Goal: Task Accomplishment & Management: Manage account settings

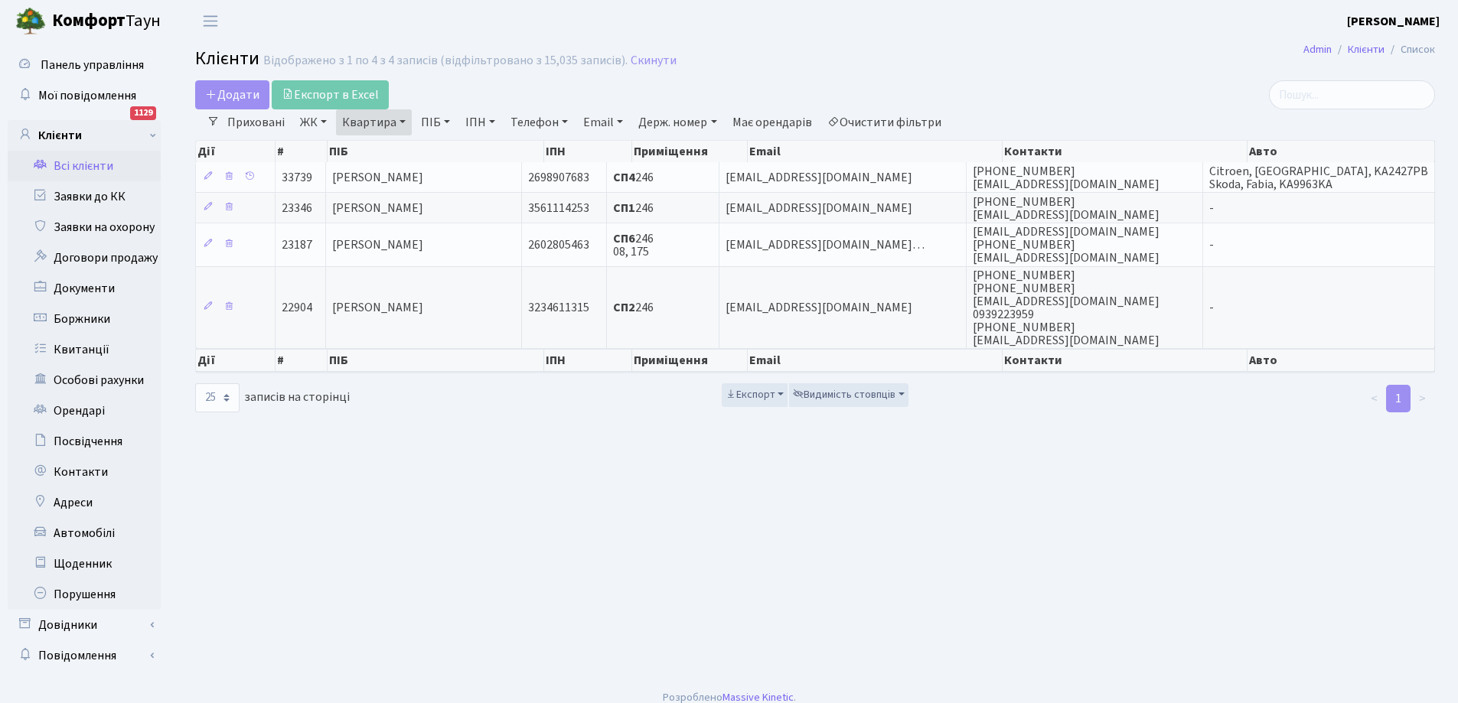
select select "25"
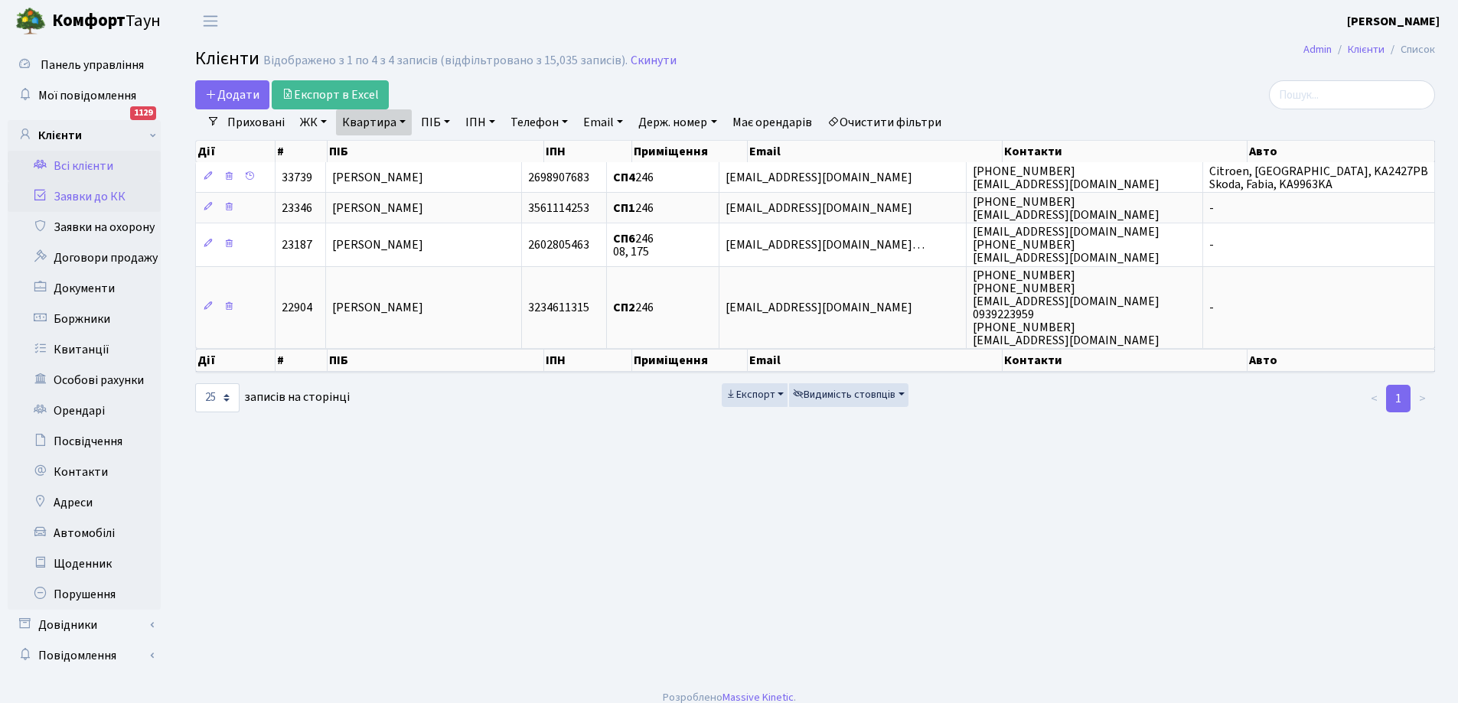
click at [99, 191] on link "Заявки до КК" at bounding box center [84, 196] width 153 height 31
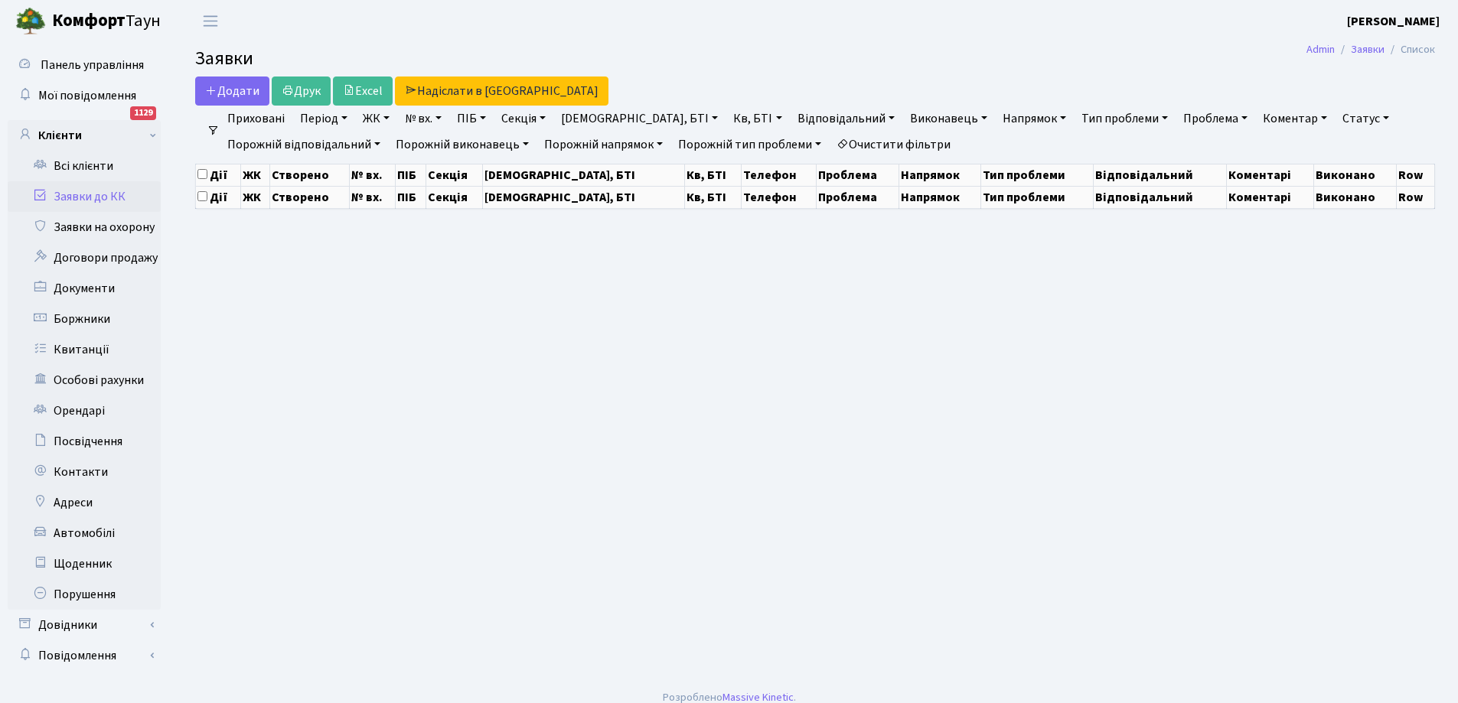
select select "25"
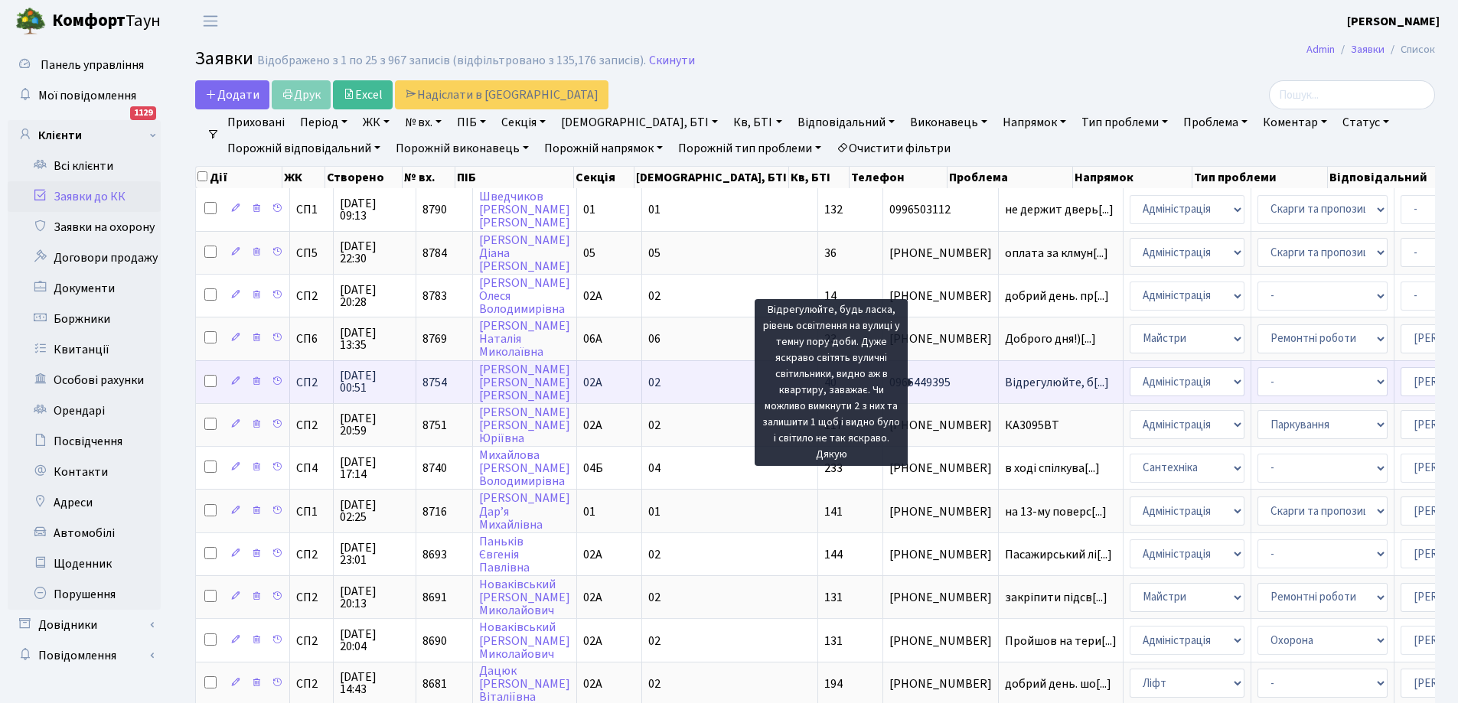
click at [1005, 376] on span "Відрегулюйте, б[...]" at bounding box center [1057, 382] width 104 height 17
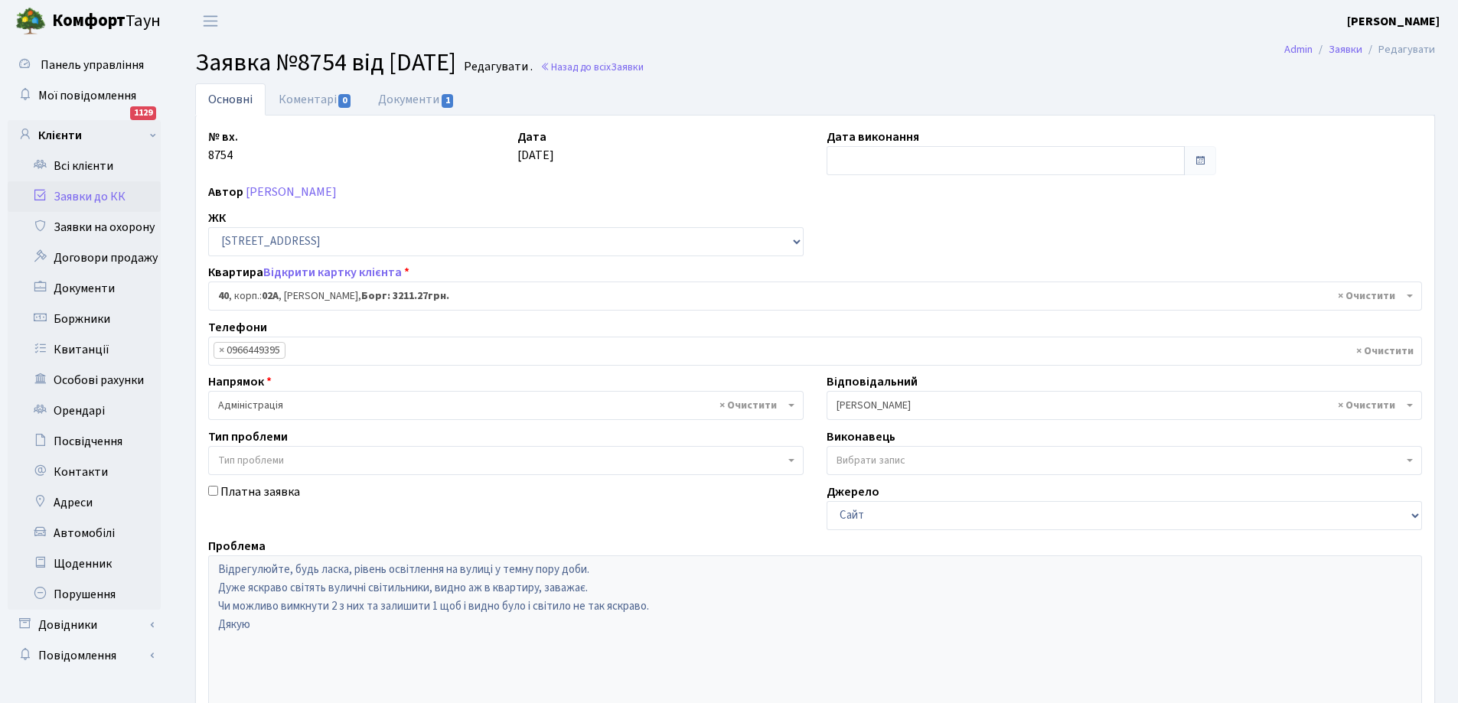
select select "20290"
click at [79, 195] on link "Заявки до КК" at bounding box center [84, 196] width 153 height 31
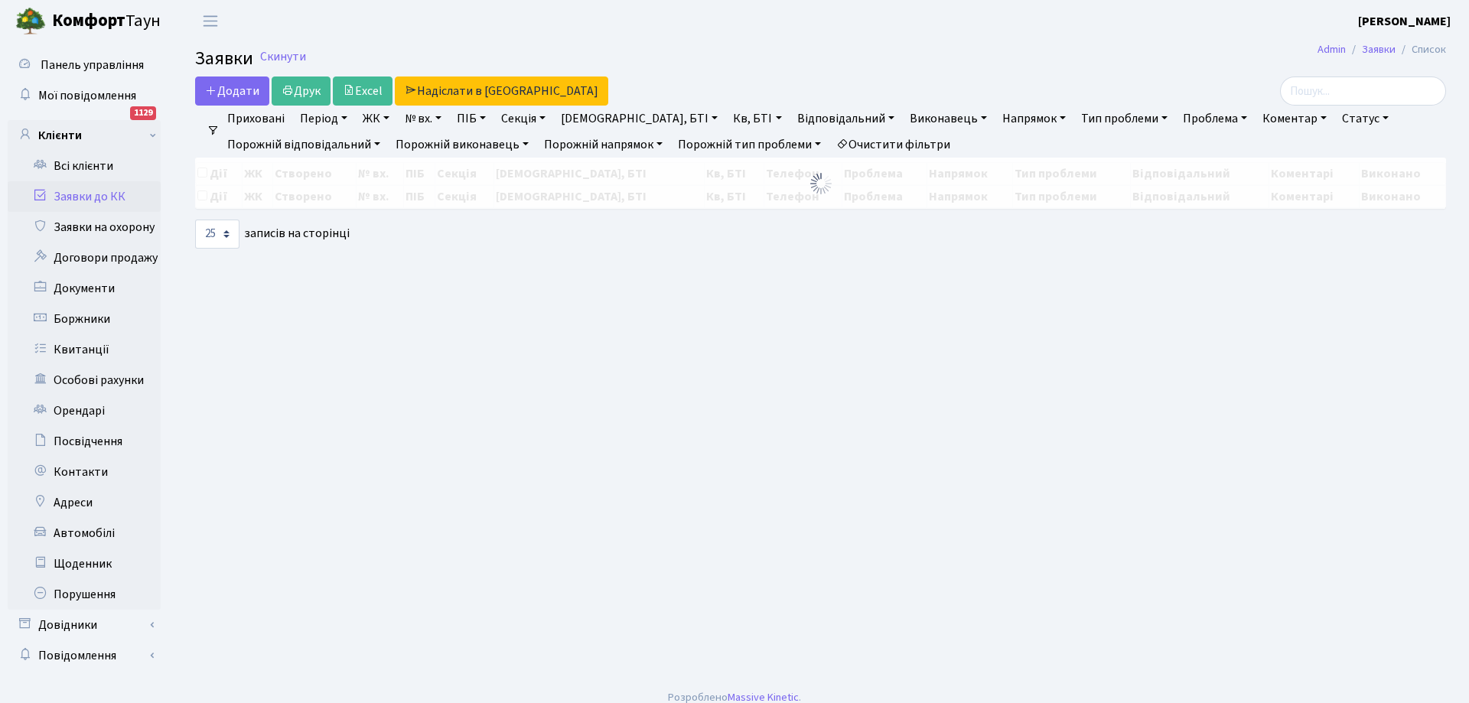
select select "25"
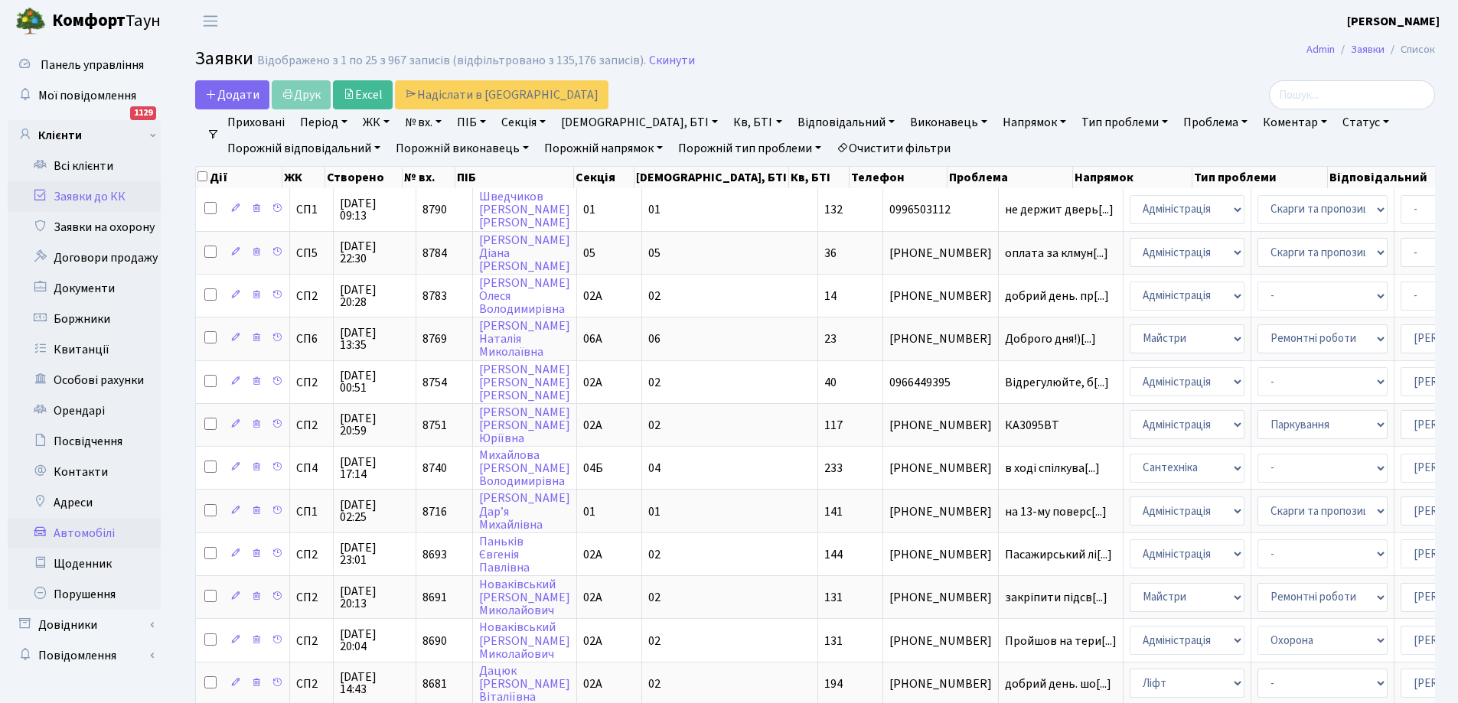
click at [89, 532] on link "Автомобілі" at bounding box center [84, 533] width 153 height 31
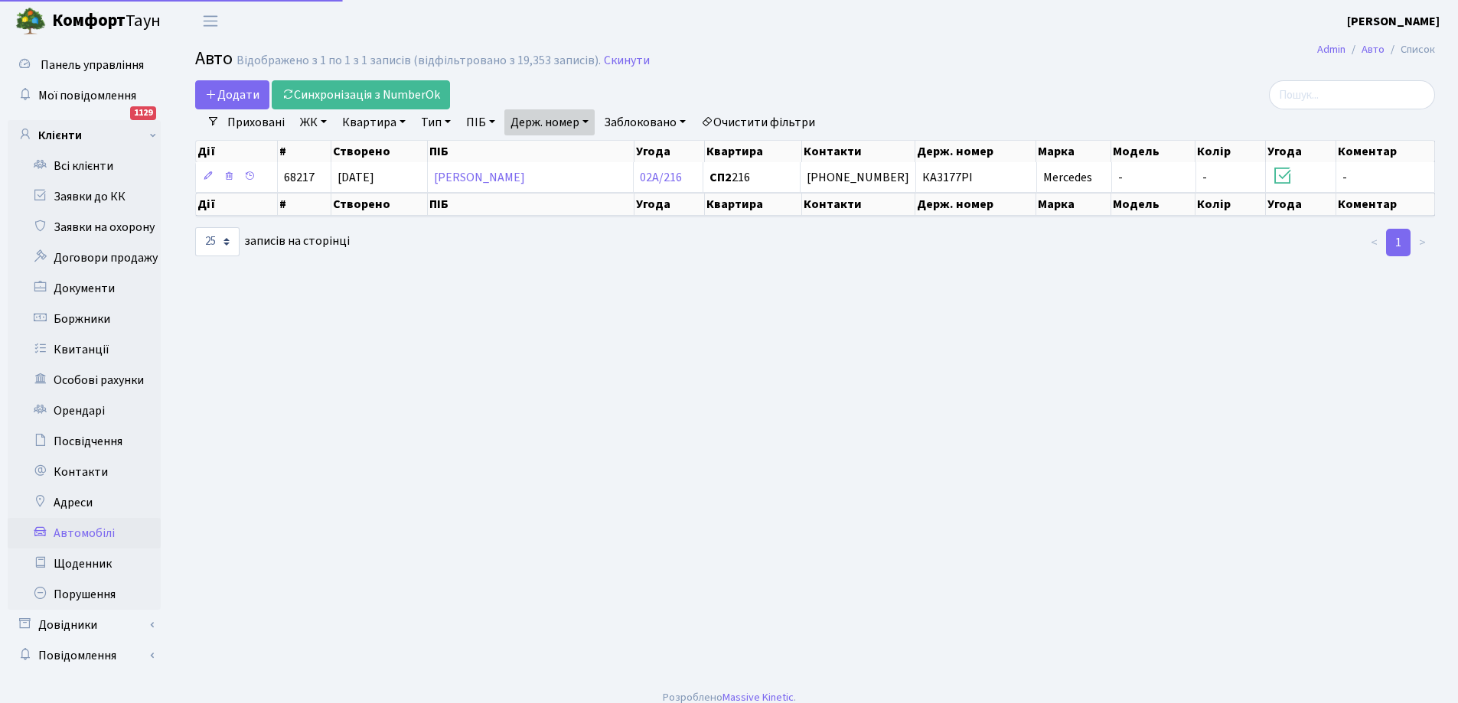
select select "25"
click at [566, 121] on link "Держ. номер" at bounding box center [549, 122] width 90 height 26
type input "7"
type input "9404"
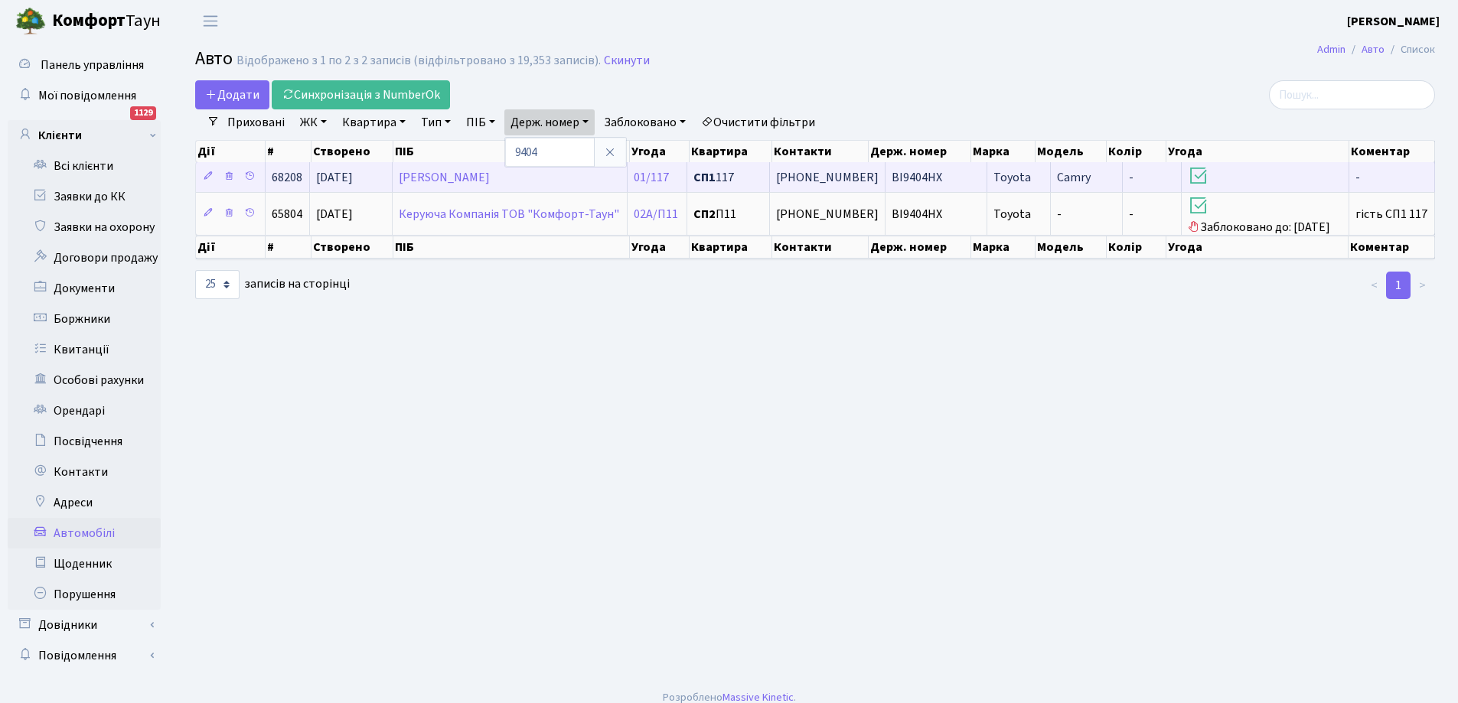
click at [900, 179] on span "BI9404HX" at bounding box center [916, 177] width 51 height 17
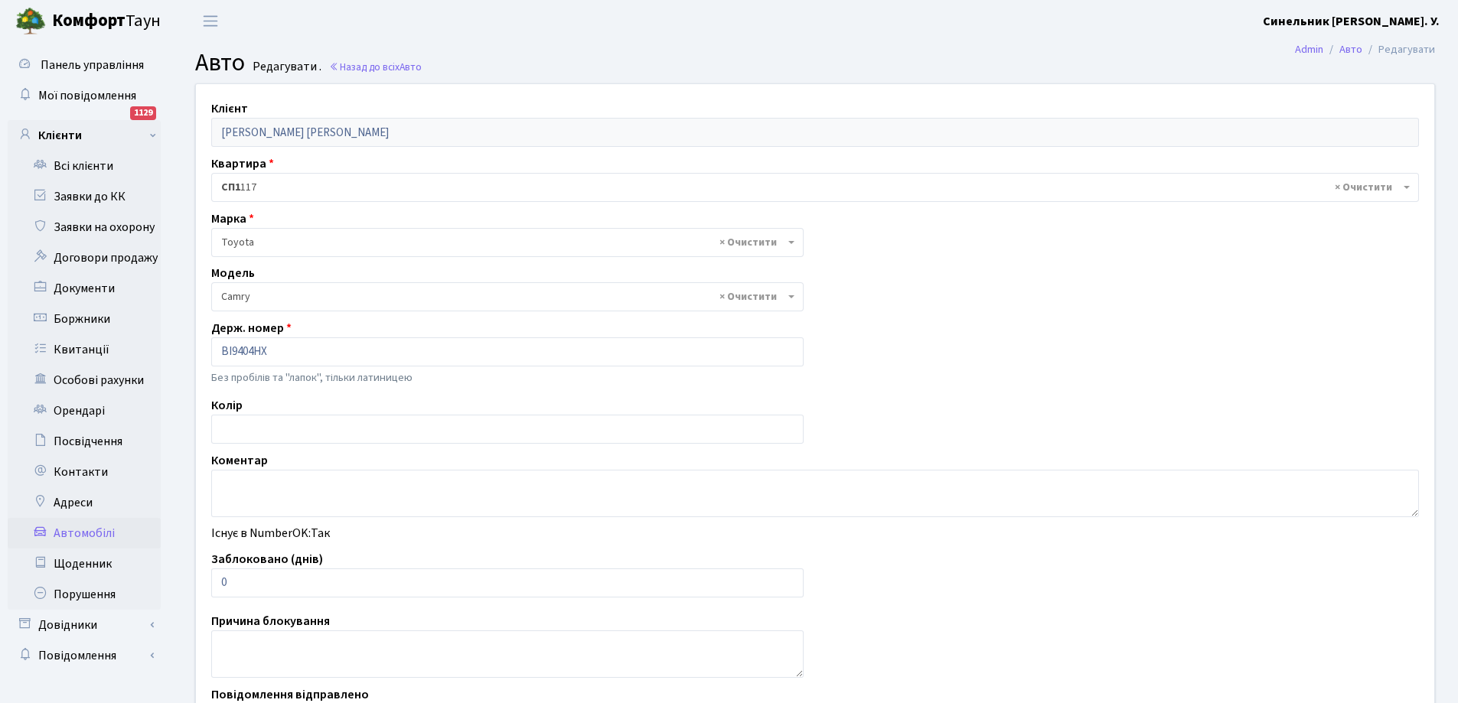
select select "2305"
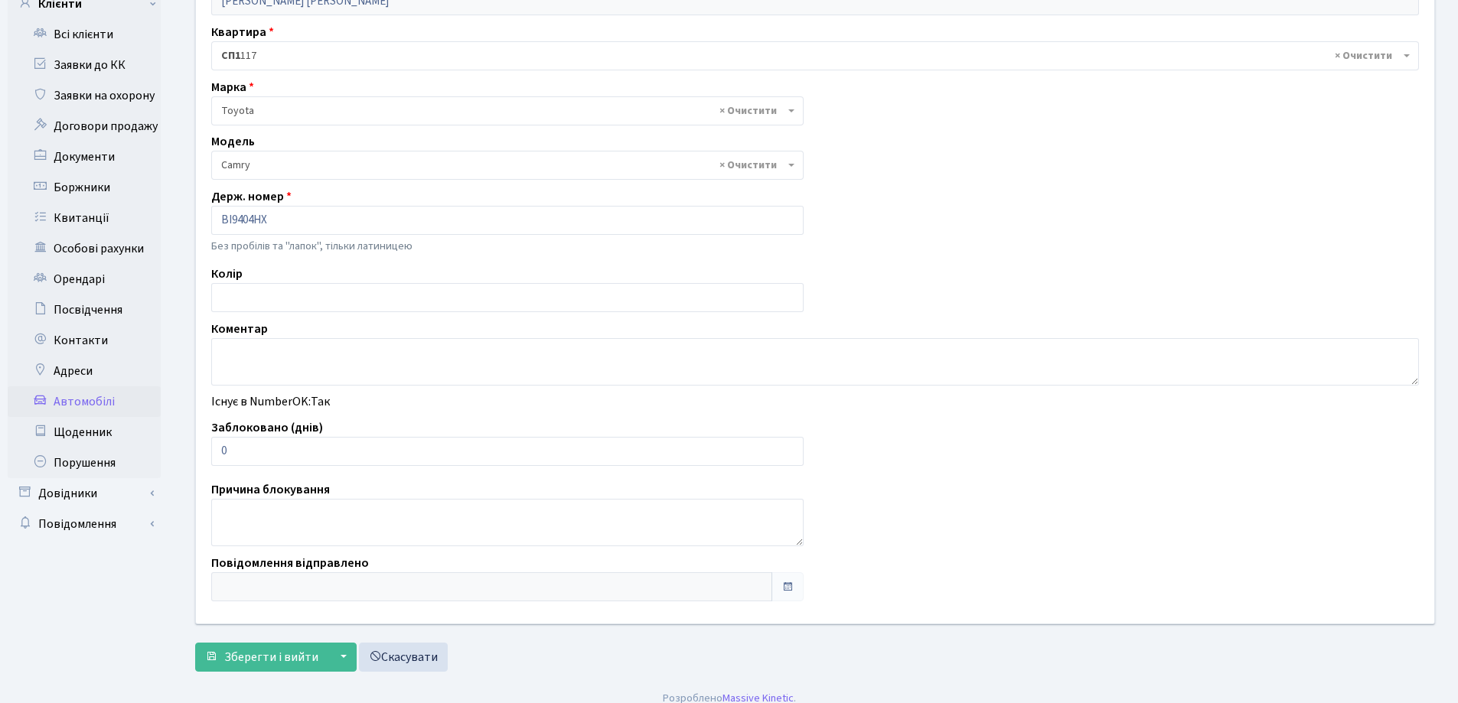
scroll to position [146, 0]
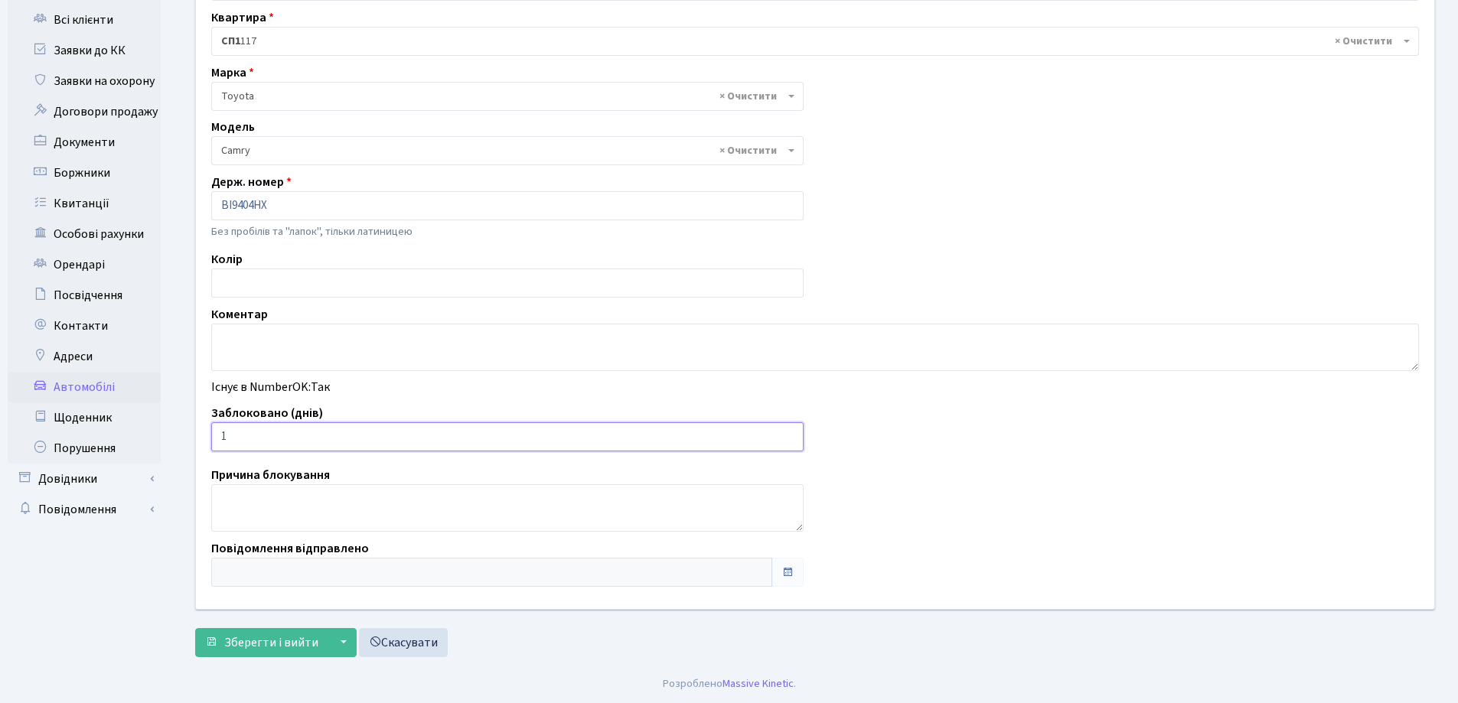
click at [789, 434] on input "1" at bounding box center [507, 436] width 592 height 29
click at [789, 434] on input "2" at bounding box center [507, 436] width 592 height 29
click at [789, 434] on input "3" at bounding box center [507, 436] width 592 height 29
click at [789, 434] on input "4" at bounding box center [507, 436] width 592 height 29
click at [789, 434] on input "5" at bounding box center [507, 436] width 592 height 29
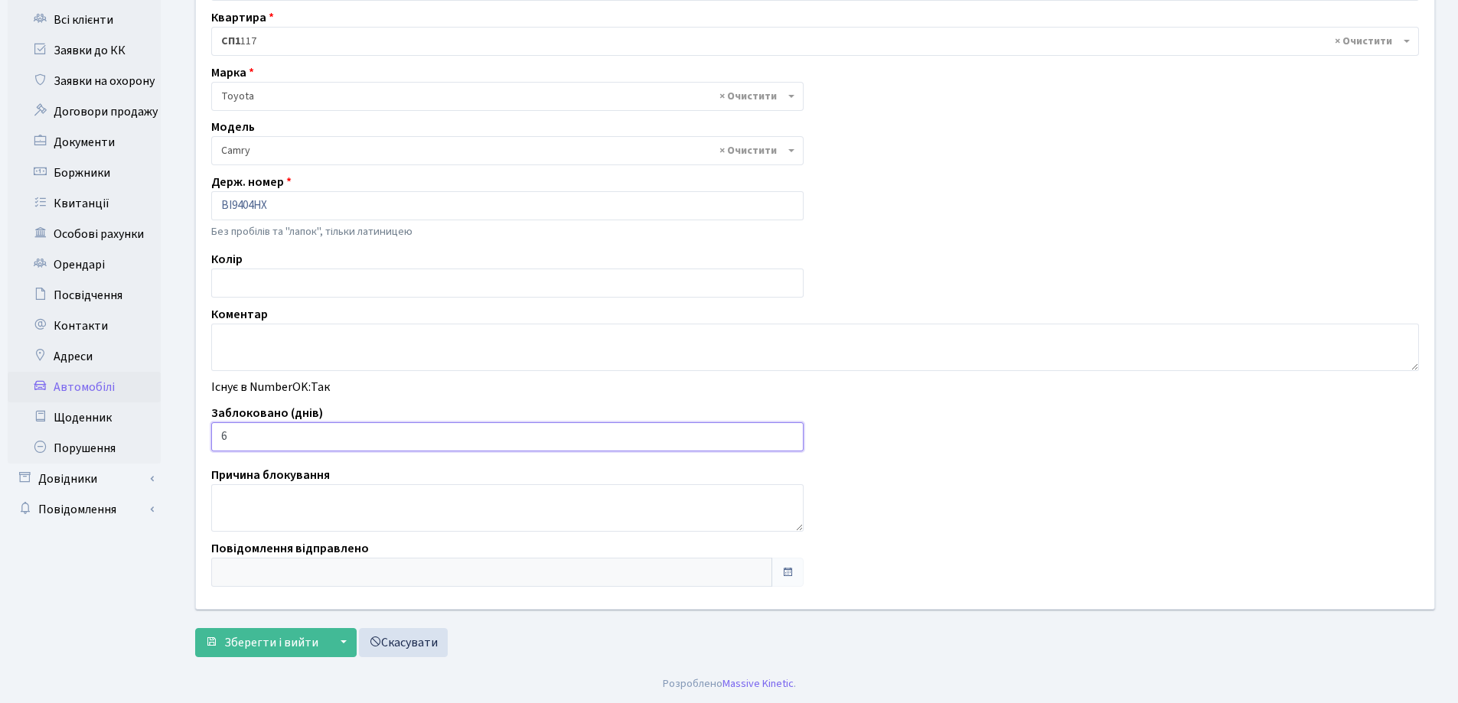
click at [789, 434] on input "6" at bounding box center [507, 436] width 592 height 29
type input "7"
click at [789, 434] on input "7" at bounding box center [507, 436] width 592 height 29
click at [302, 641] on span "Зберегти і вийти" at bounding box center [271, 642] width 94 height 17
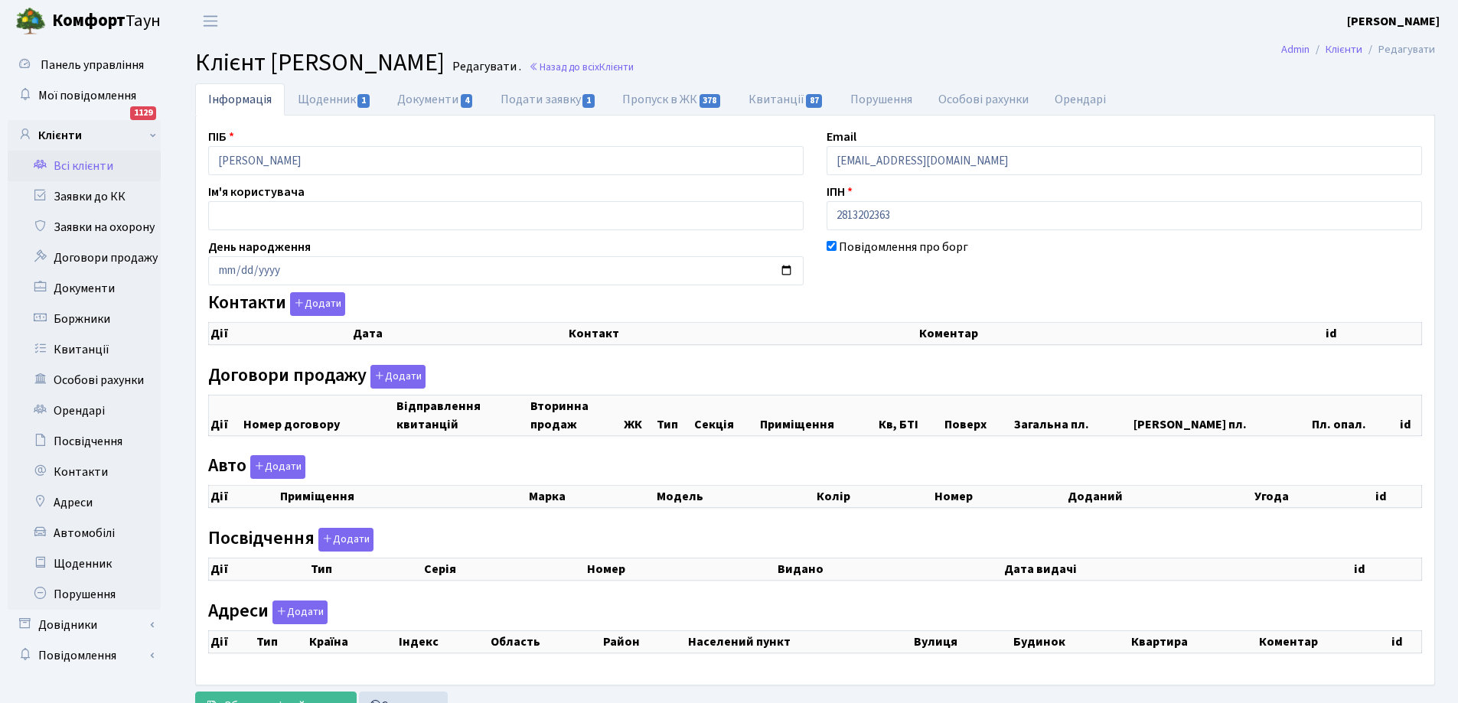
checkbox input "true"
select select "25"
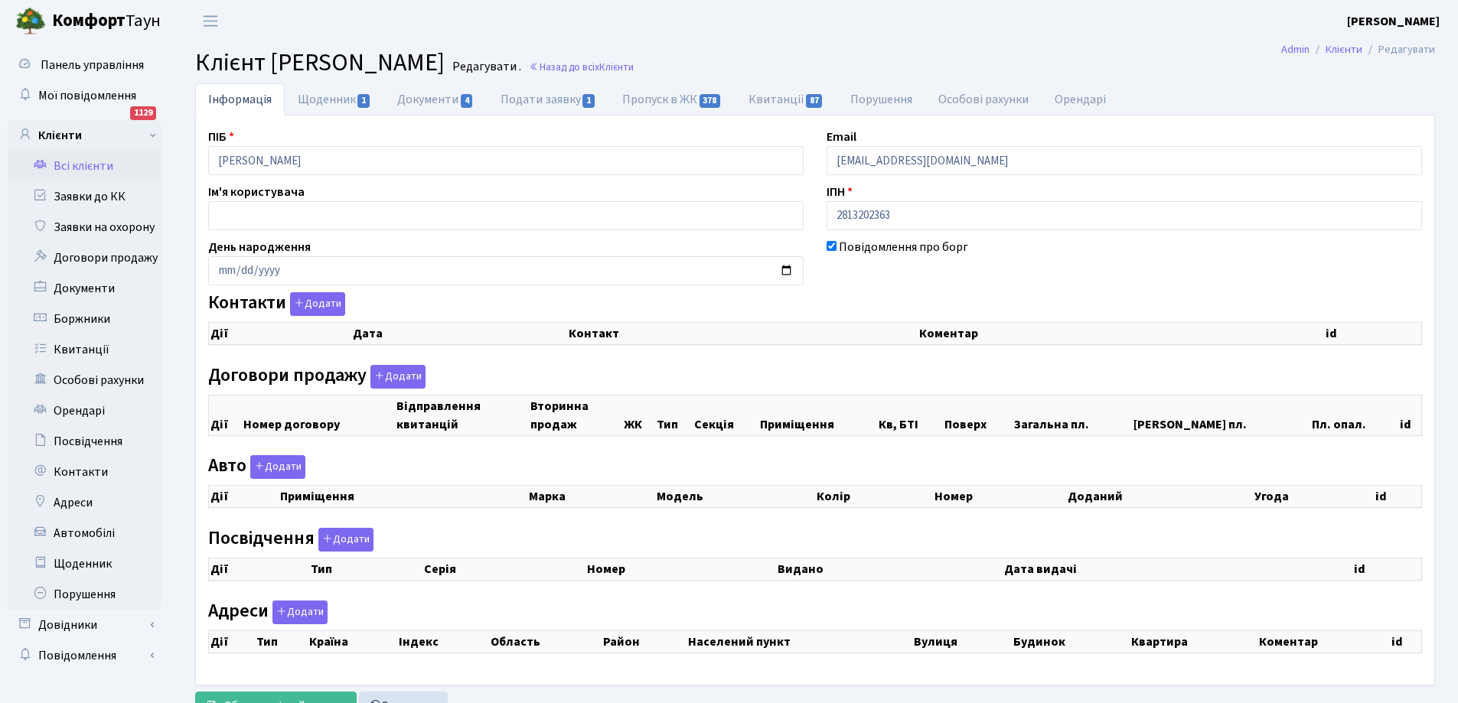
select select "25"
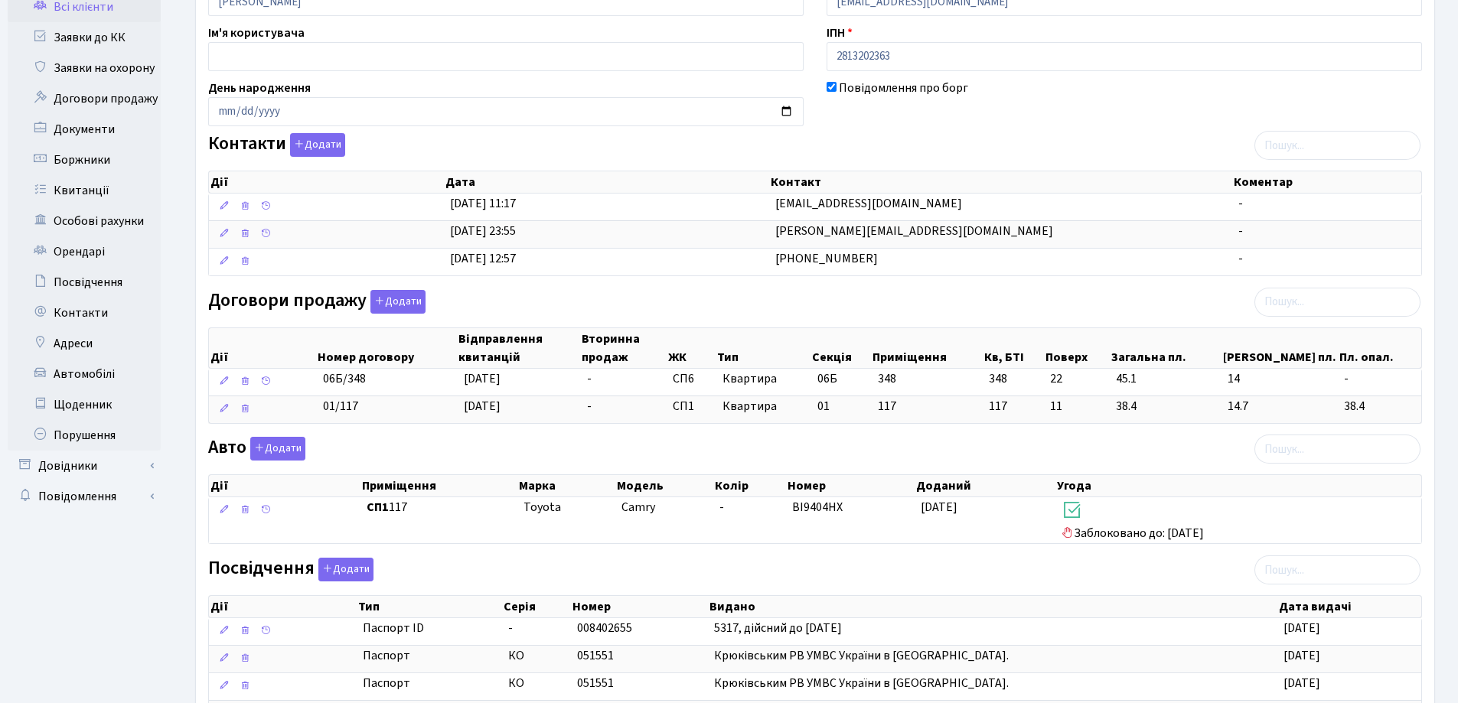
scroll to position [383, 0]
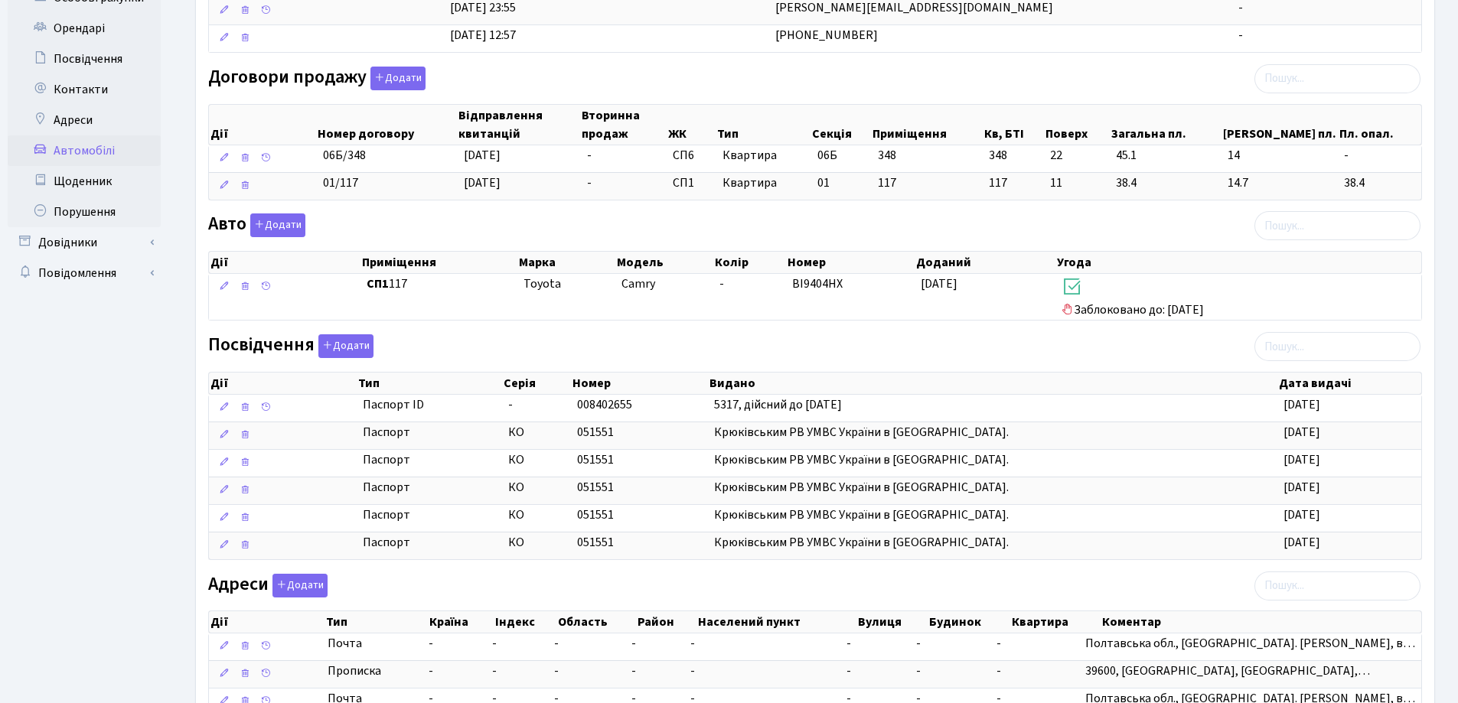
click at [86, 150] on link "Автомобілі" at bounding box center [84, 150] width 153 height 31
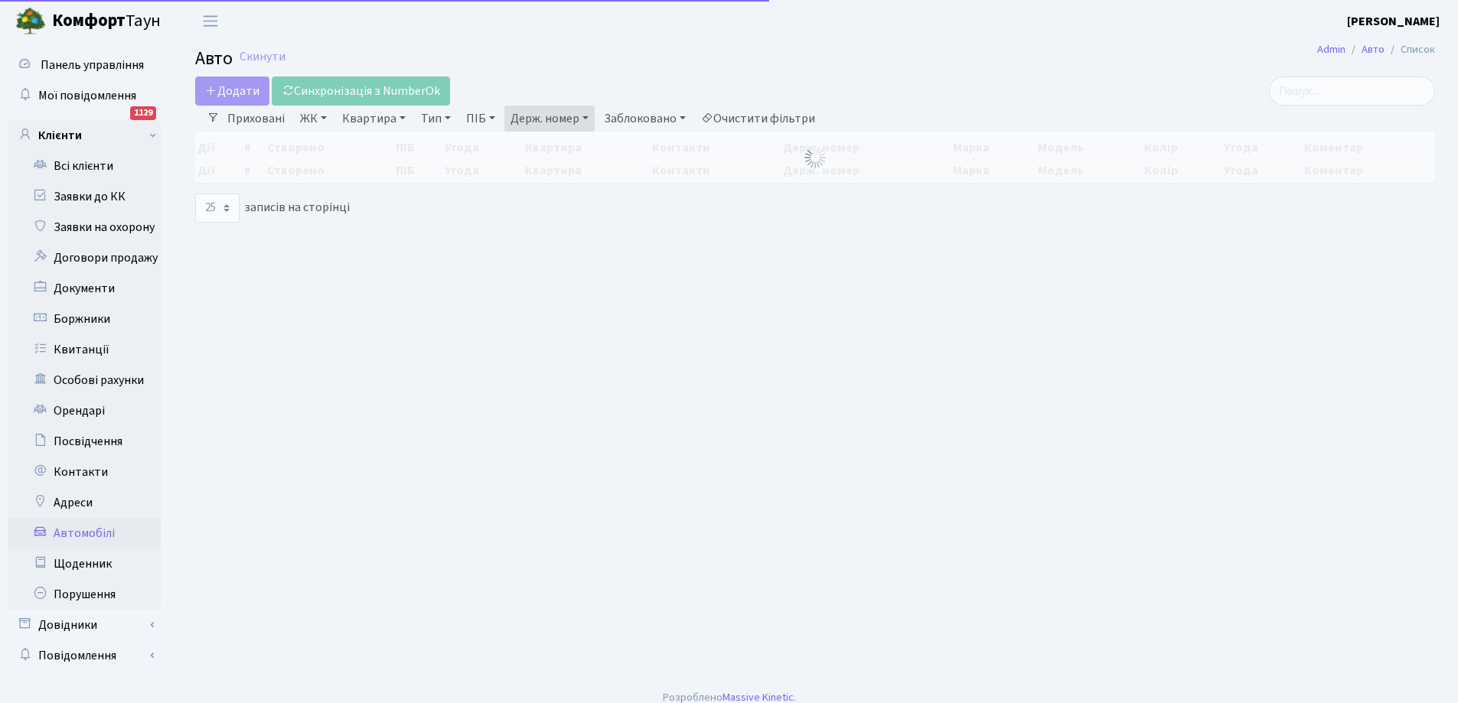
select select "25"
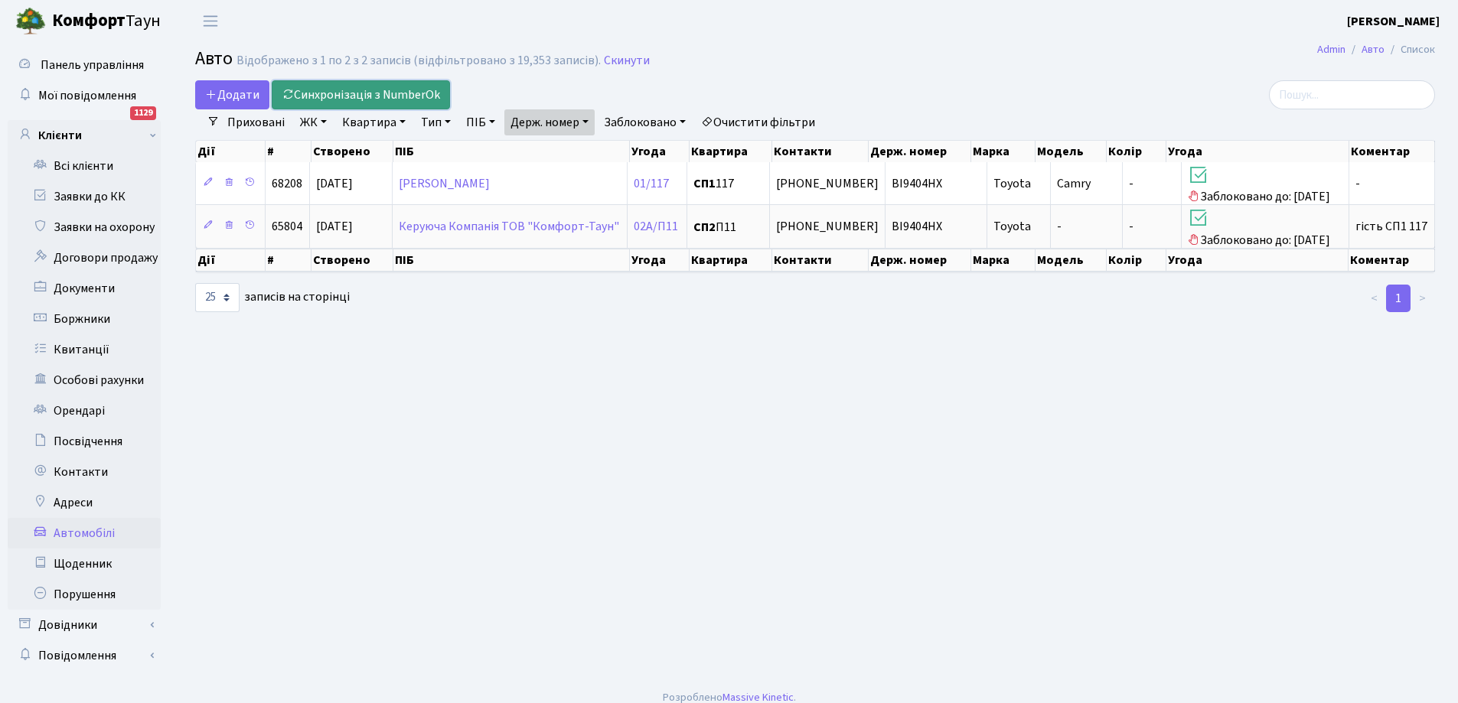
click at [348, 90] on link "Синхронізація з NumberOk" at bounding box center [361, 94] width 178 height 29
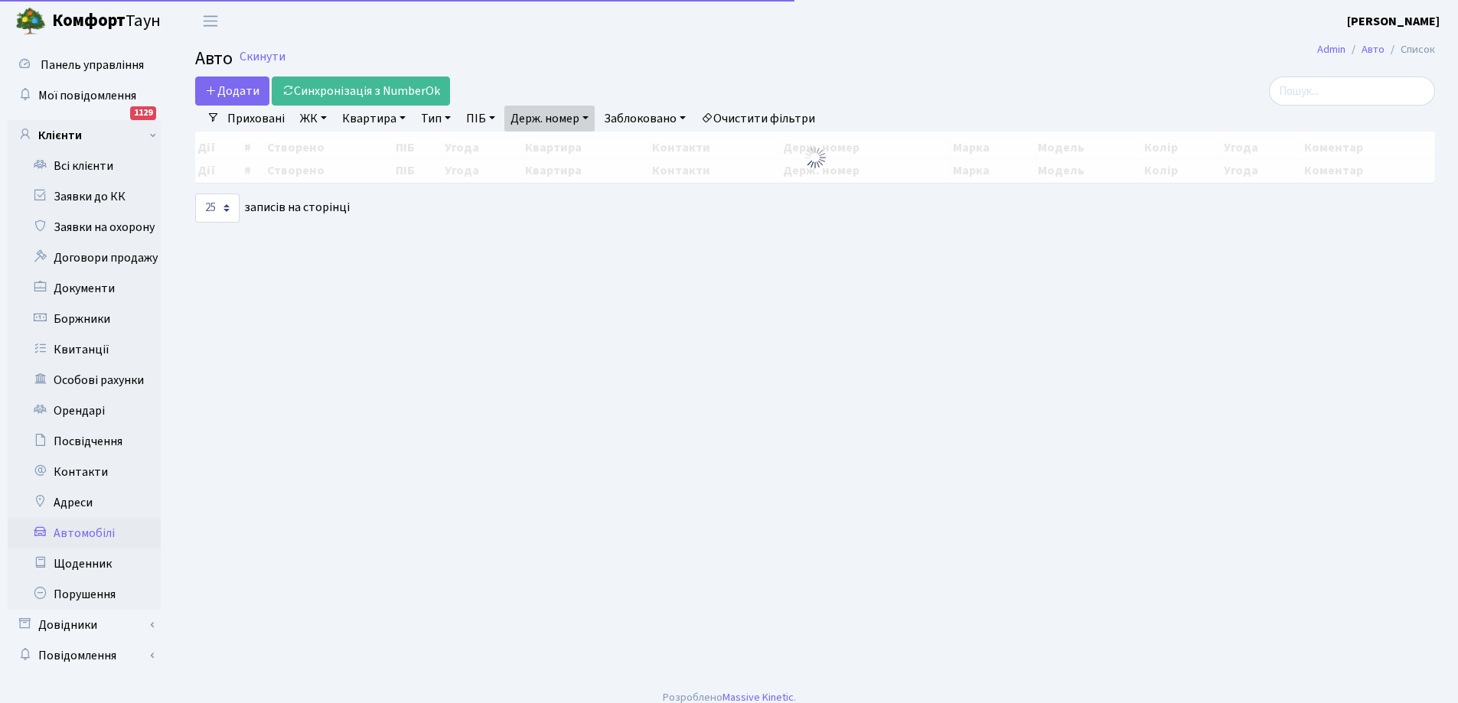
select select "25"
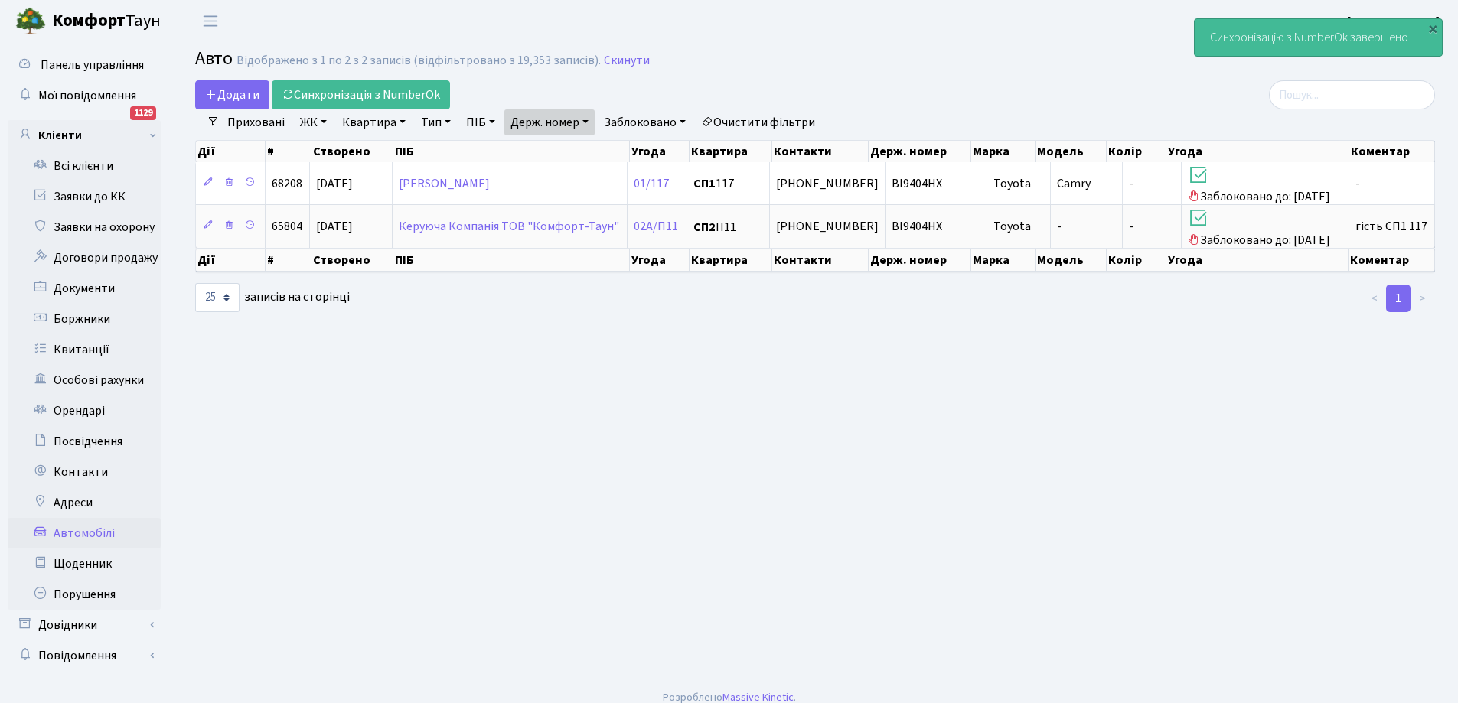
click at [583, 122] on link "Держ. номер" at bounding box center [549, 122] width 90 height 26
type input "4"
type input "8890"
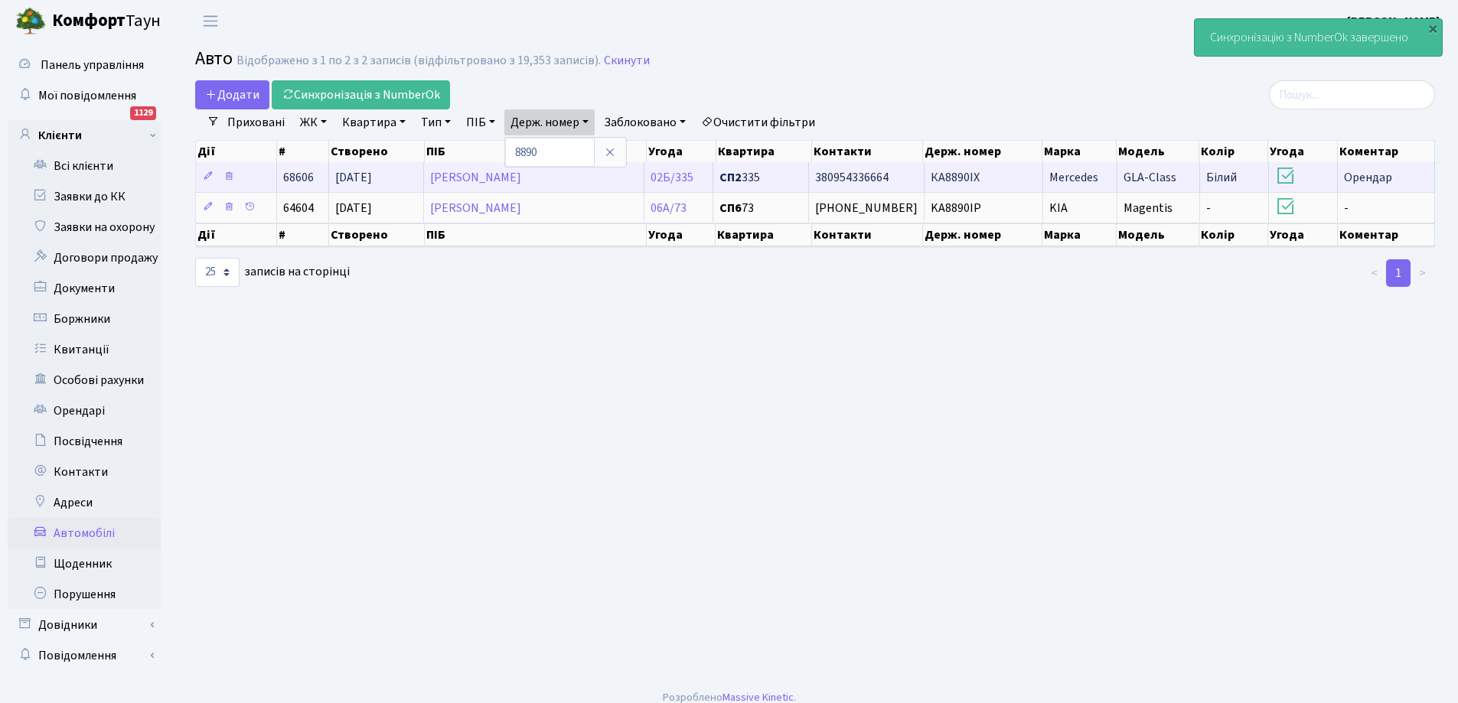
click at [842, 176] on span "380954336664" at bounding box center [851, 177] width 73 height 17
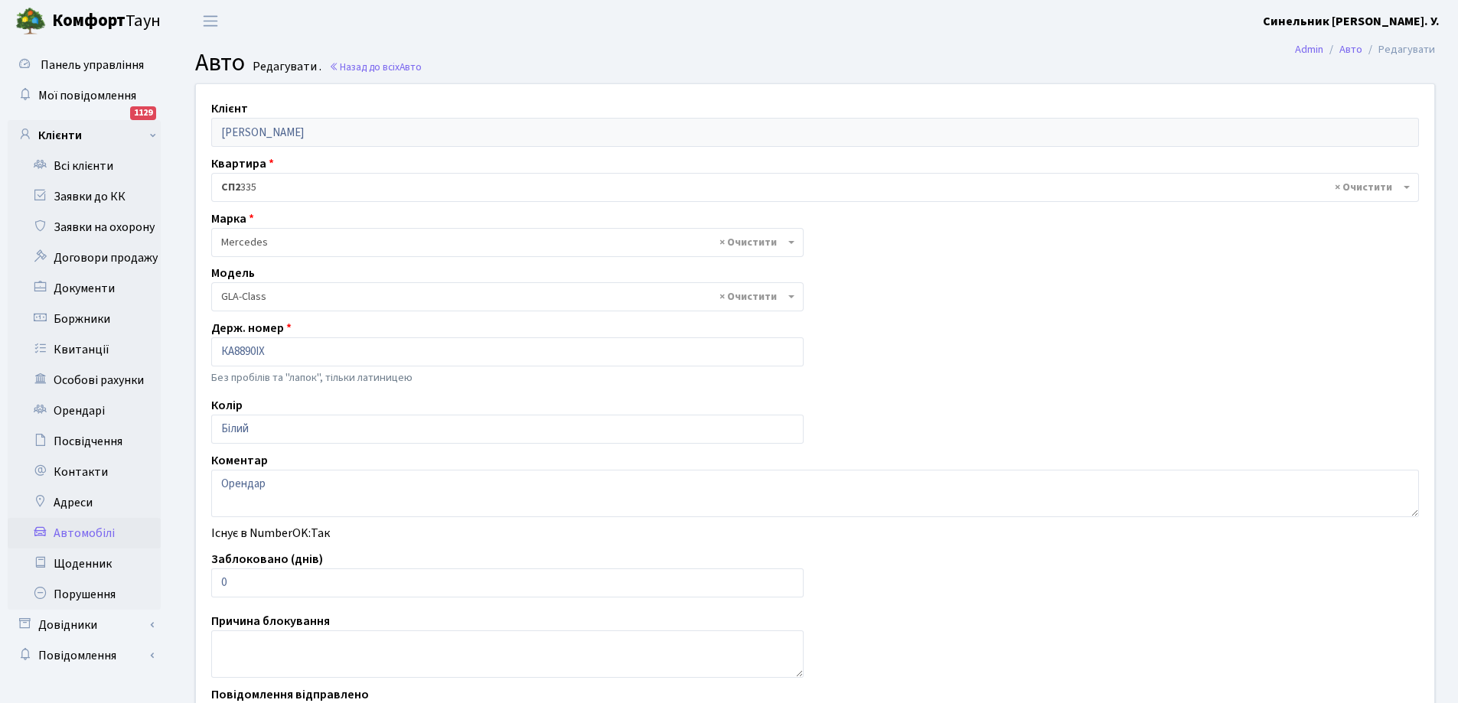
select select "1494"
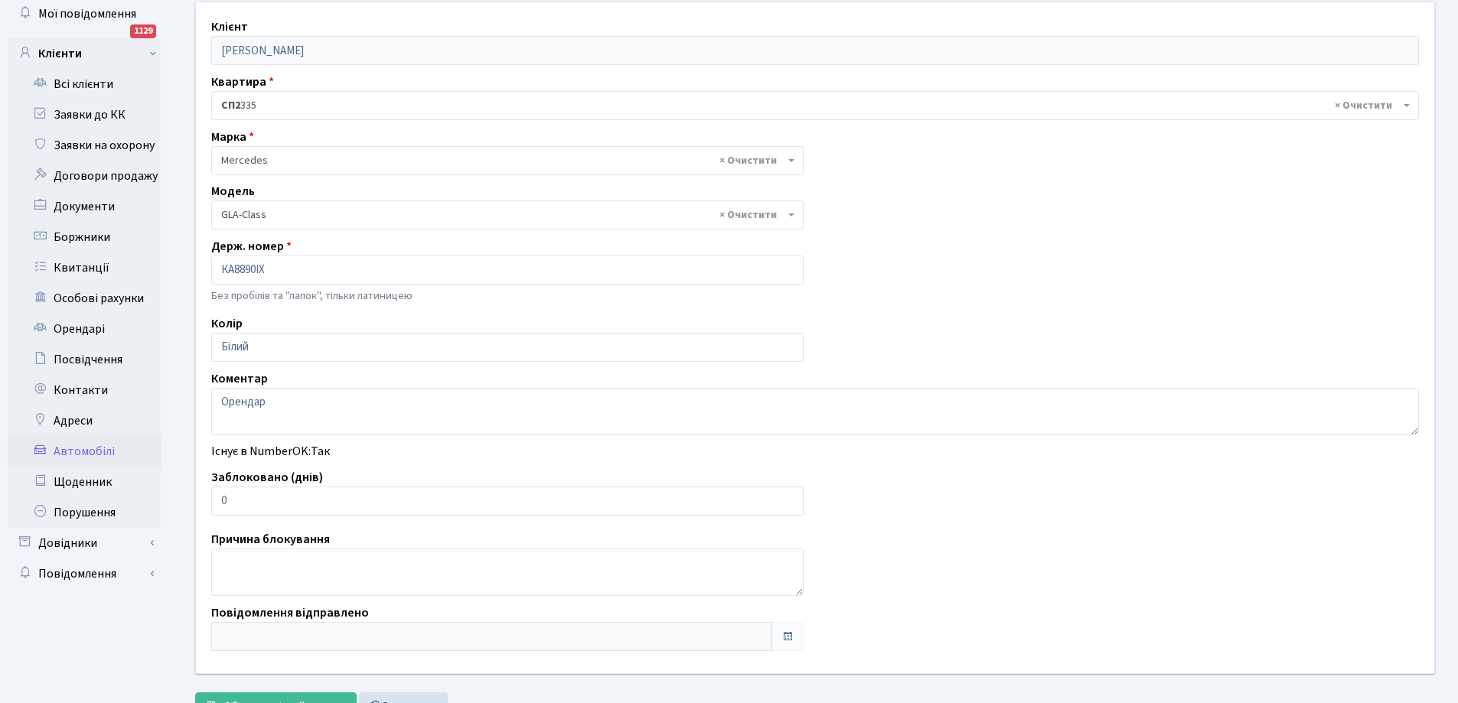
scroll to position [146, 0]
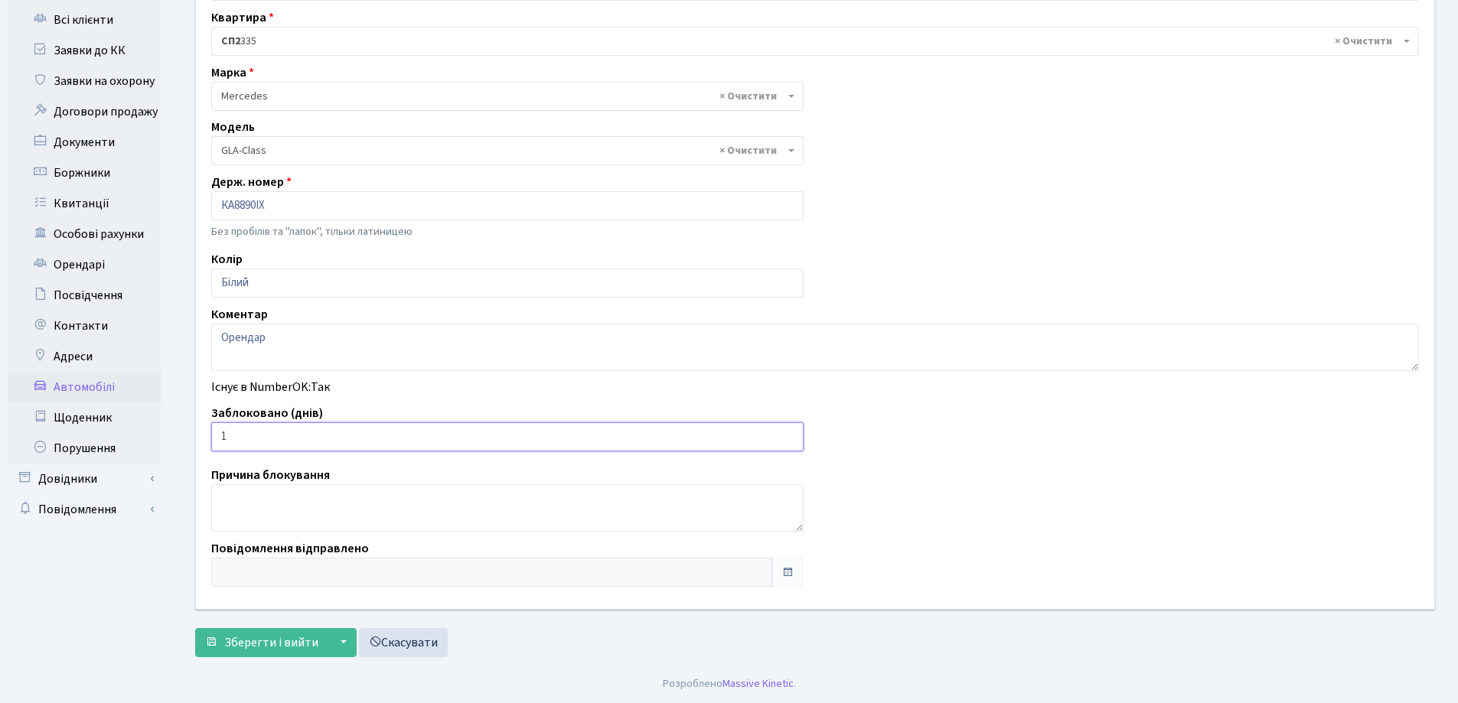
type input "1"
click at [788, 432] on input "1" at bounding box center [507, 436] width 592 height 29
click at [279, 639] on span "Зберегти і вийти" at bounding box center [271, 642] width 94 height 17
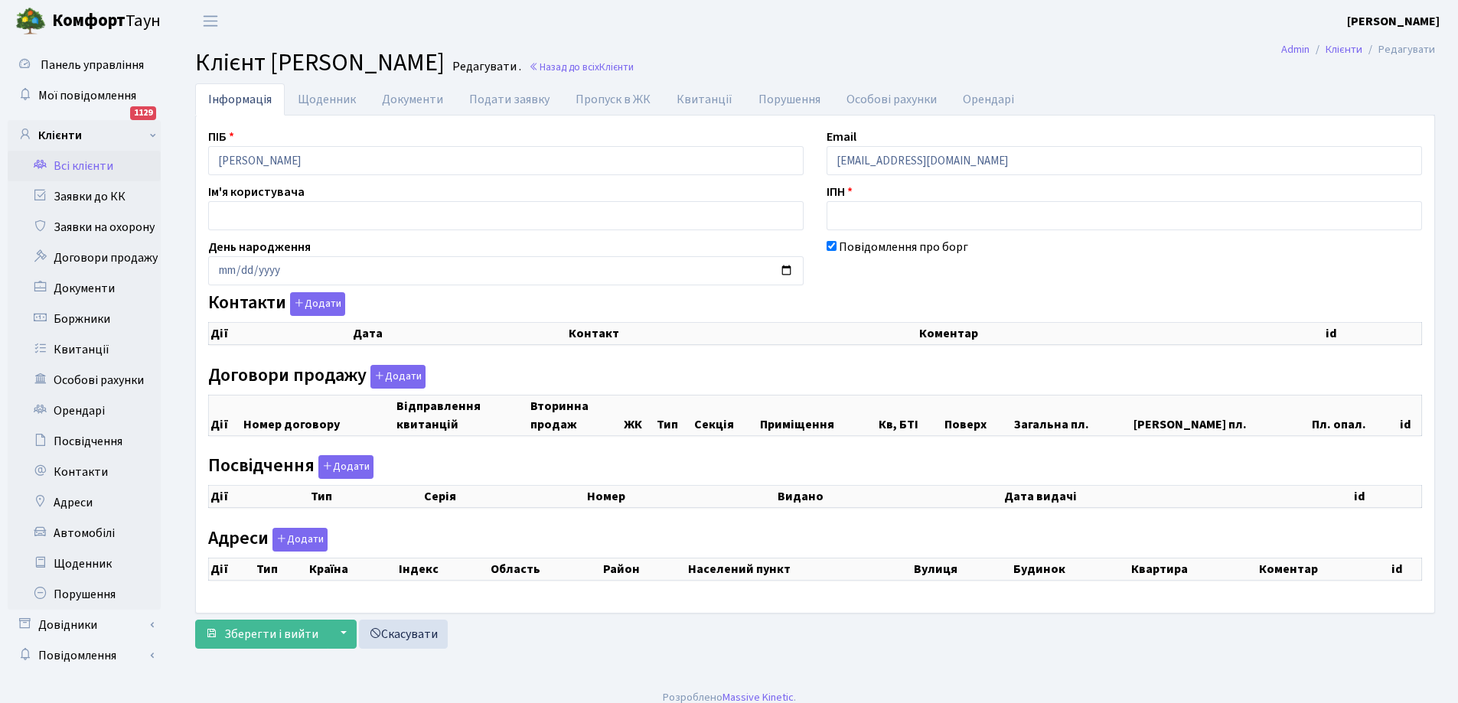
checkbox input "true"
select select "25"
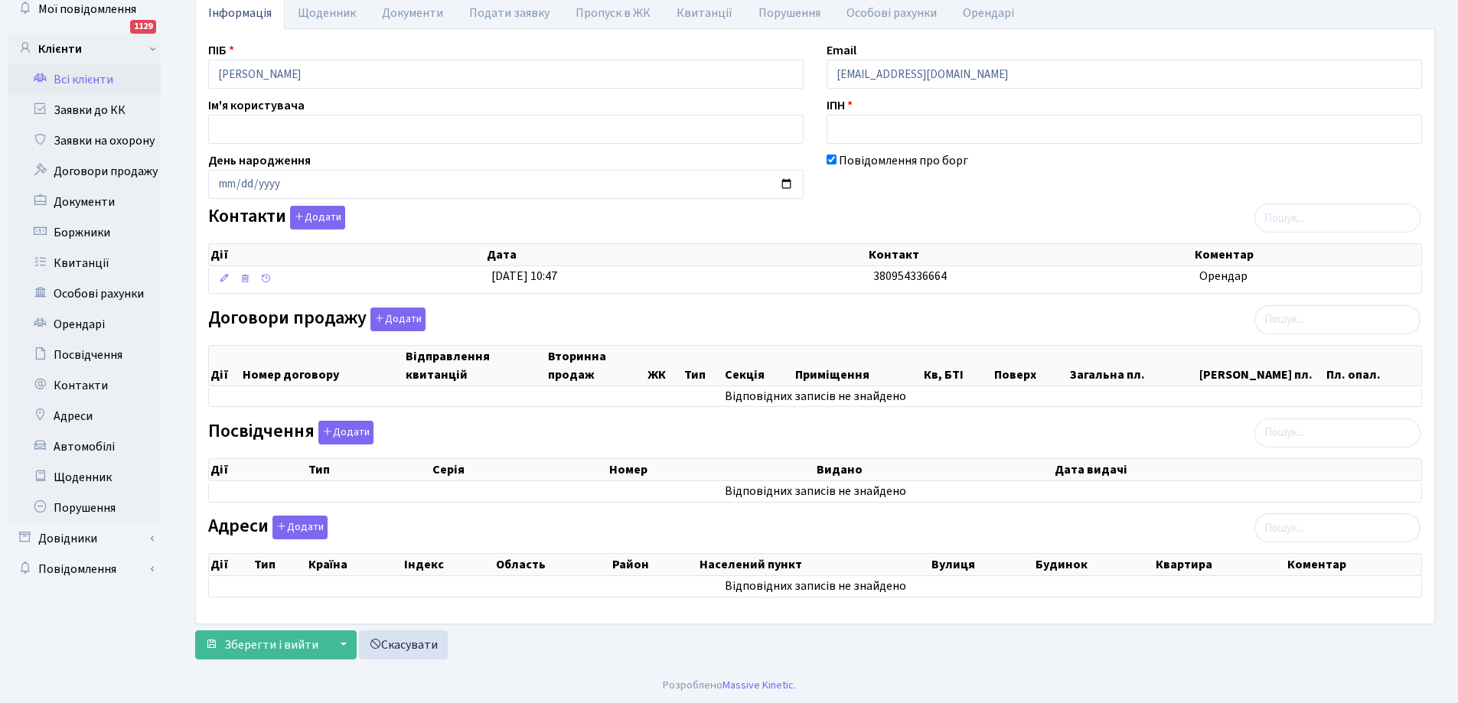
scroll to position [88, 0]
click at [62, 445] on link "Автомобілі" at bounding box center [84, 445] width 153 height 31
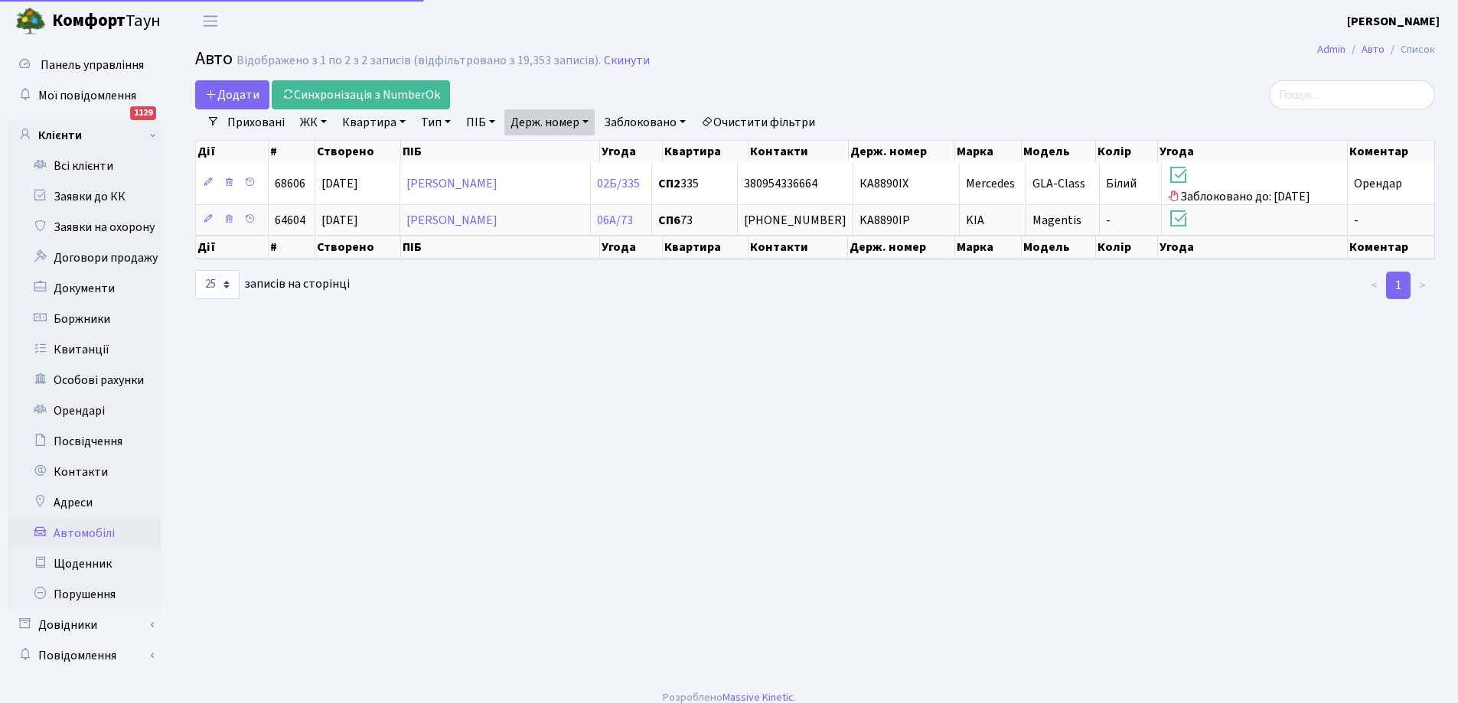
select select "25"
click at [393, 93] on link "Синхронізація з NumberOk" at bounding box center [361, 94] width 178 height 29
select select "25"
